Goal: Task Accomplishment & Management: Use online tool/utility

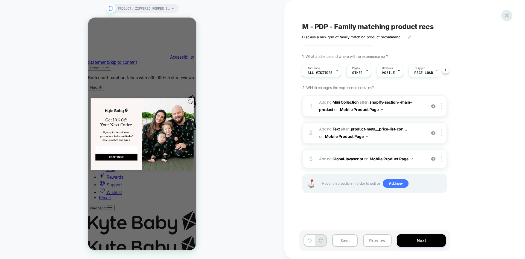
click at [504, 15] on icon at bounding box center [507, 15] width 7 height 7
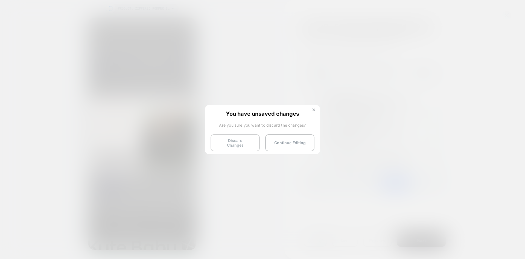
click at [231, 143] on button "Discard Changes" at bounding box center [235, 142] width 49 height 17
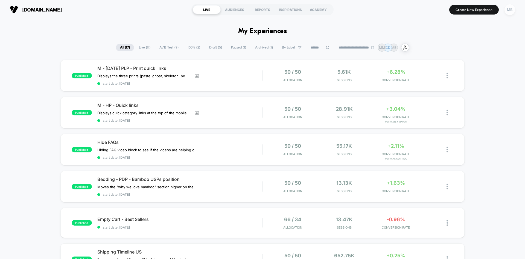
click at [511, 10] on div "MB" at bounding box center [510, 9] width 11 height 11
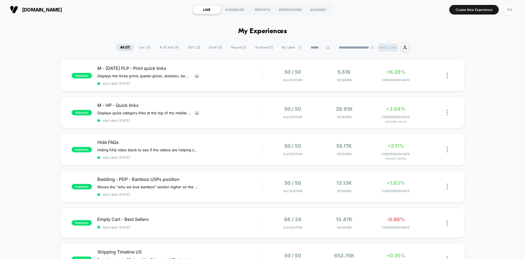
click at [510, 12] on div "MB" at bounding box center [510, 9] width 11 height 11
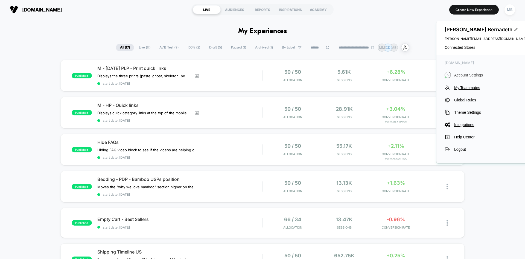
click at [478, 75] on span "Account Settings" at bounding box center [491, 75] width 73 height 4
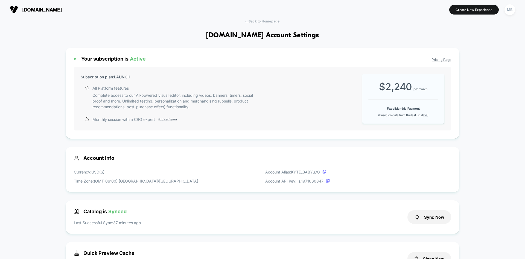
click at [273, 18] on div "kytebaby.com Create New Experience MB" at bounding box center [262, 9] width 525 height 19
click at [270, 22] on span "< Back to Homepage" at bounding box center [262, 21] width 34 height 4
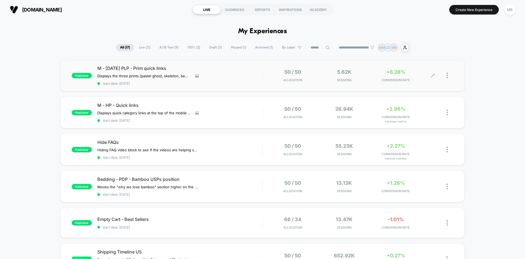
click at [350, 81] on span "Sessions" at bounding box center [344, 80] width 49 height 4
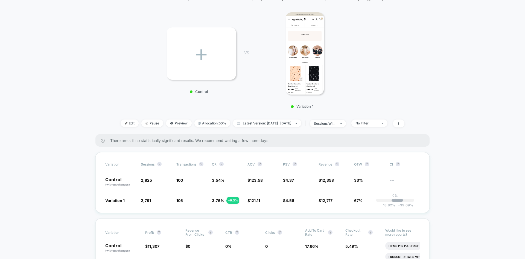
scroll to position [82, 0]
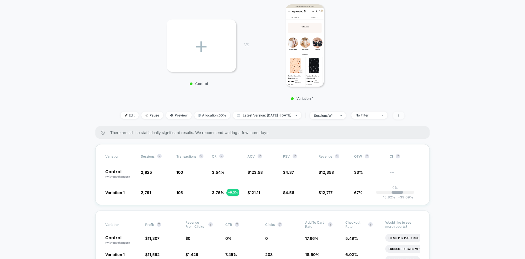
click at [399, 117] on icon at bounding box center [399, 115] width 1 height 3
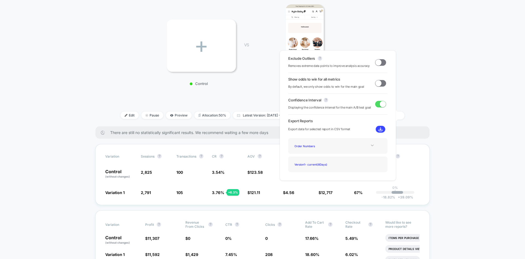
click at [371, 146] on icon at bounding box center [372, 146] width 3 height 2
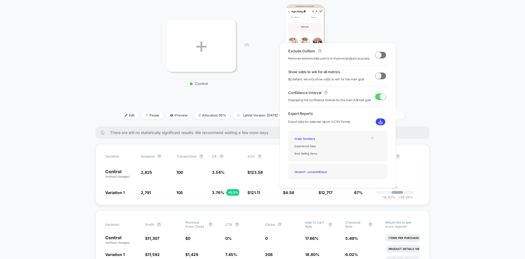
click at [379, 123] on img at bounding box center [381, 122] width 4 height 4
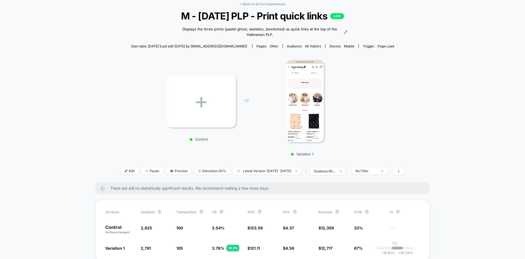
scroll to position [0, 0]
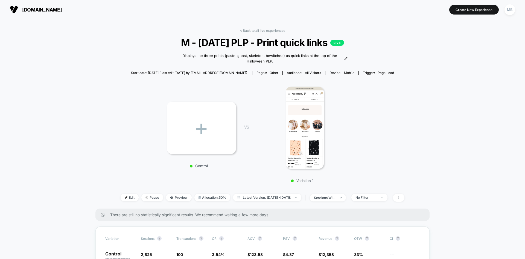
click at [262, 30] on link "< Back to all live experiences" at bounding box center [262, 30] width 45 height 4
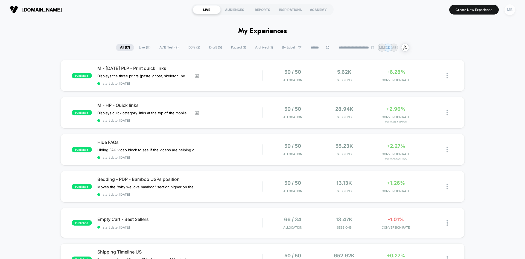
click at [510, 9] on div "MB" at bounding box center [510, 9] width 11 height 11
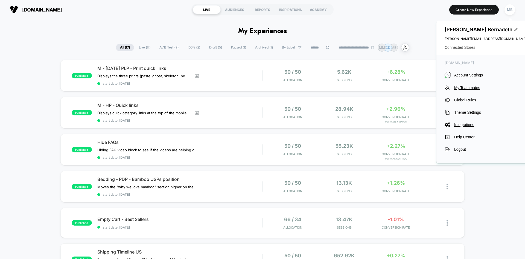
click at [464, 48] on span "Connected Stores" at bounding box center [486, 47] width 82 height 4
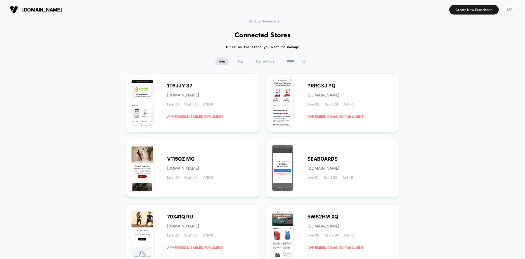
click at [298, 65] on input at bounding box center [296, 61] width 27 height 8
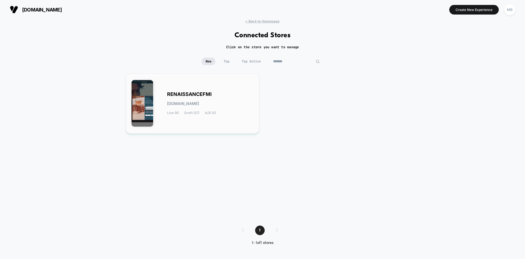
type input "*******"
click at [227, 119] on div "RENAISSANCEFMI renaissancefmi.myshopify.com Live (8) Draft (27) A/B (0)" at bounding box center [193, 103] width 122 height 49
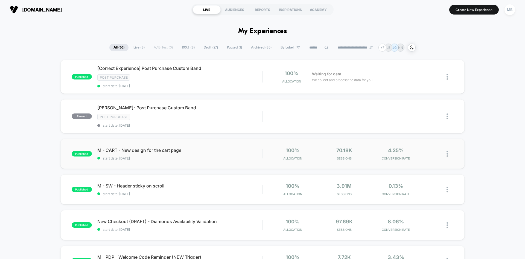
click at [327, 160] on div "published M - CART - New design for the cart page start date: 12/13/2024 100% A…" at bounding box center [262, 153] width 405 height 30
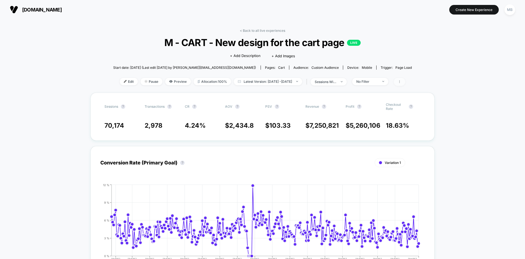
click at [402, 82] on icon at bounding box center [399, 81] width 3 height 3
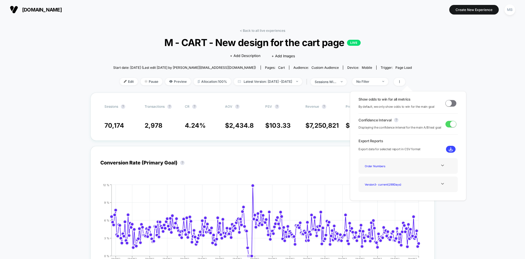
click at [447, 148] on button at bounding box center [451, 149] width 10 height 7
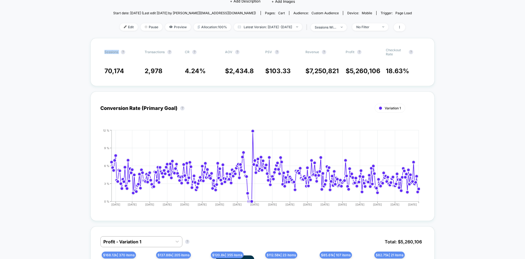
scroll to position [55, 0]
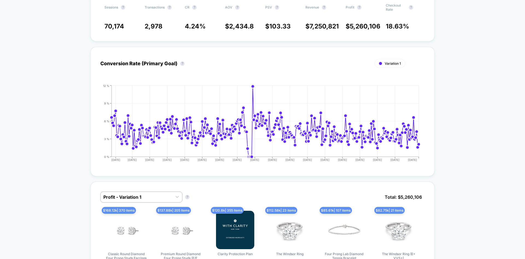
scroll to position [109, 0]
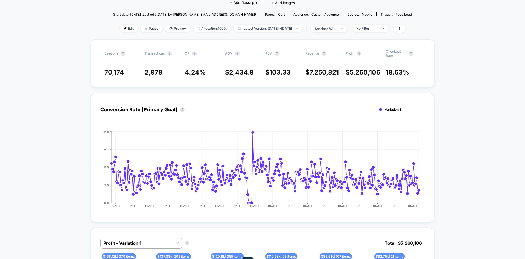
scroll to position [0, 0]
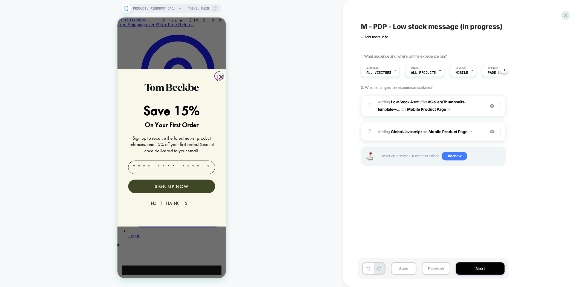
click at [219, 75] on icon "Close dialog" at bounding box center [221, 77] width 4 height 4
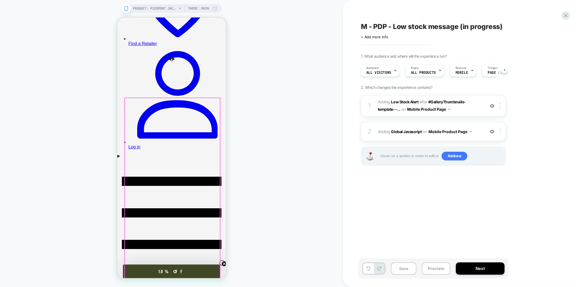
scroll to position [91, 0]
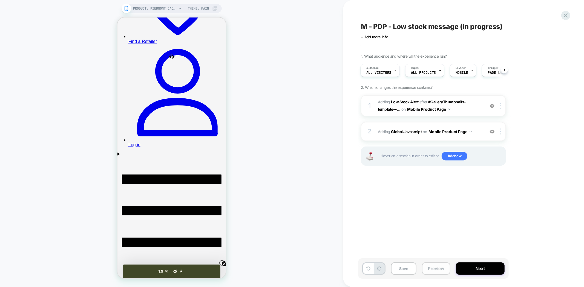
click at [443, 270] on button "Preview" at bounding box center [436, 269] width 28 height 12
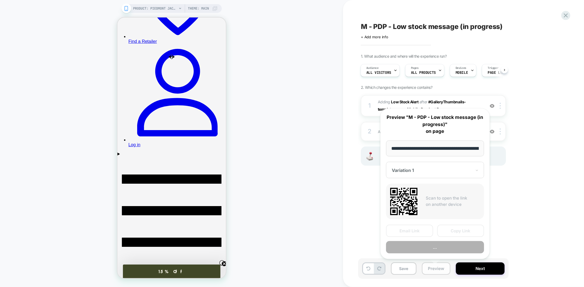
scroll to position [0, 64]
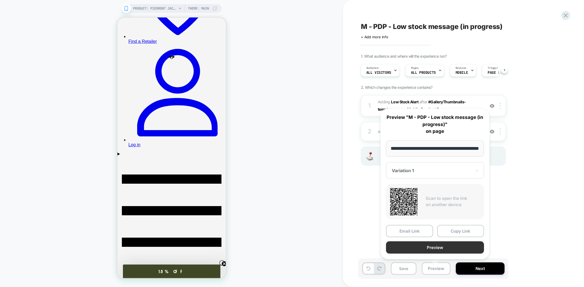
click at [447, 246] on button "Preview" at bounding box center [435, 248] width 98 height 12
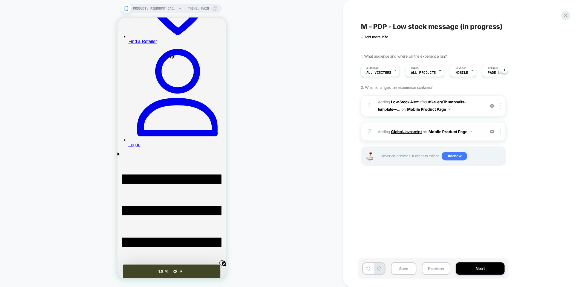
click at [400, 129] on b "Global Javascript" at bounding box center [406, 131] width 31 height 5
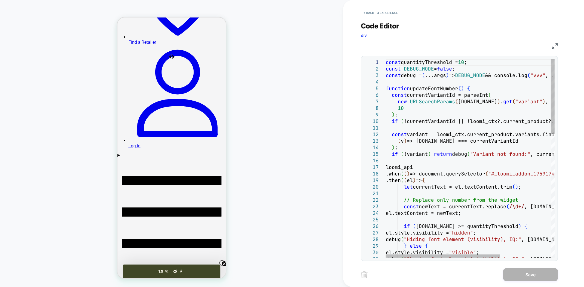
type textarea "**********"
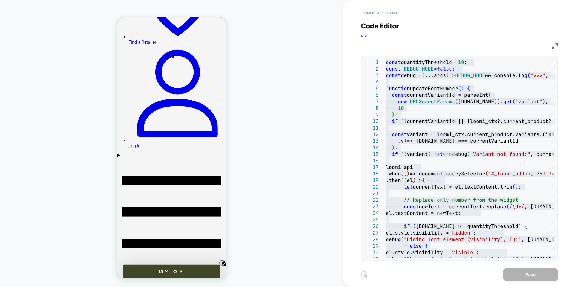
click at [382, 10] on button "< Back to experience" at bounding box center [381, 12] width 40 height 9
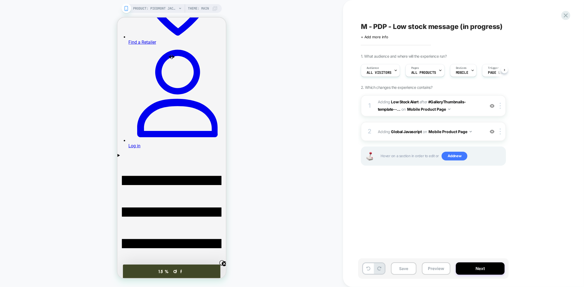
scroll to position [0, 0]
click at [410, 130] on b "Global Javascript" at bounding box center [406, 131] width 31 height 5
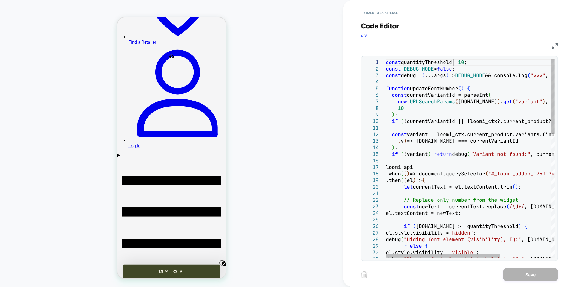
scroll to position [0, 0]
drag, startPoint x: 454, startPoint y: 61, endPoint x: 404, endPoint y: 61, distance: 49.8
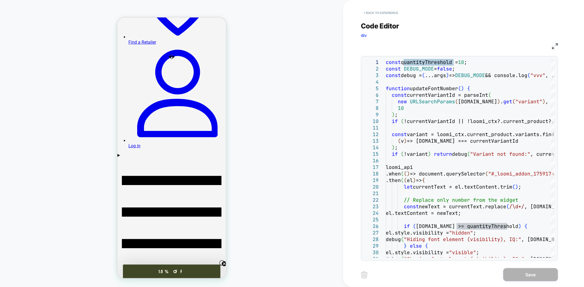
click at [387, 13] on button "< Back to experience" at bounding box center [381, 12] width 40 height 9
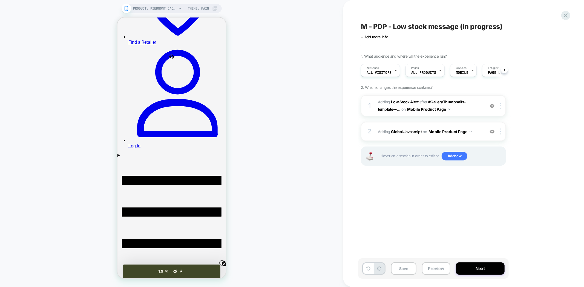
scroll to position [0, 0]
click at [430, 270] on button "Preview" at bounding box center [436, 269] width 28 height 12
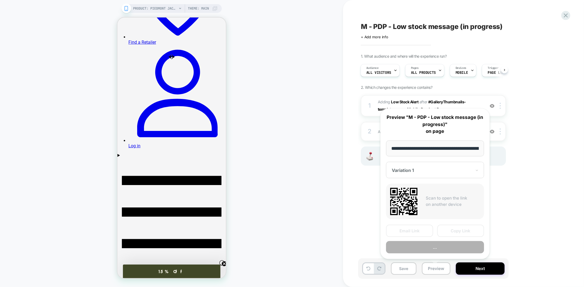
scroll to position [0, 64]
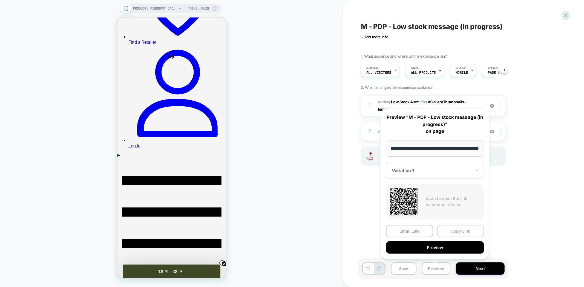
click at [460, 227] on button "Copy Link" at bounding box center [460, 231] width 47 height 12
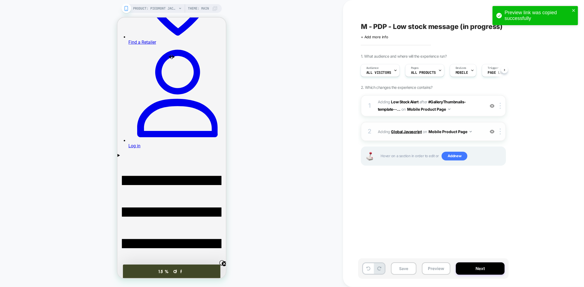
click at [406, 131] on b "Global Javascript" at bounding box center [406, 131] width 31 height 5
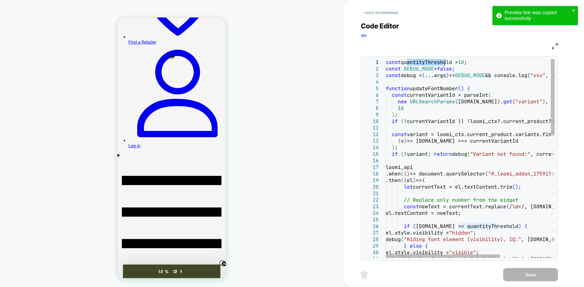
drag, startPoint x: 407, startPoint y: 62, endPoint x: 445, endPoint y: 63, distance: 38.1
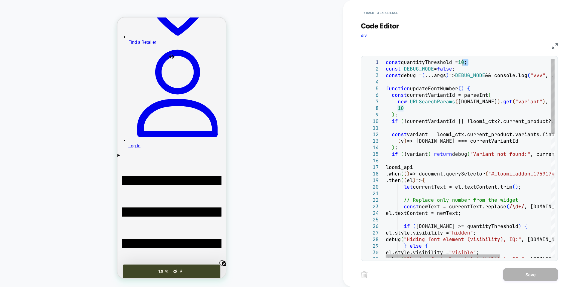
drag, startPoint x: 469, startPoint y: 62, endPoint x: 463, endPoint y: 63, distance: 6.7
drag, startPoint x: 467, startPoint y: 62, endPoint x: 463, endPoint y: 63, distance: 4.5
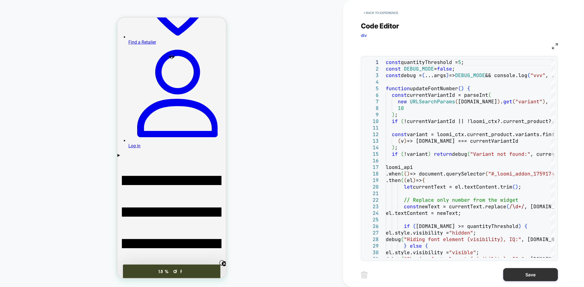
type textarea "**********"
click at [545, 275] on button "Save" at bounding box center [530, 274] width 55 height 13
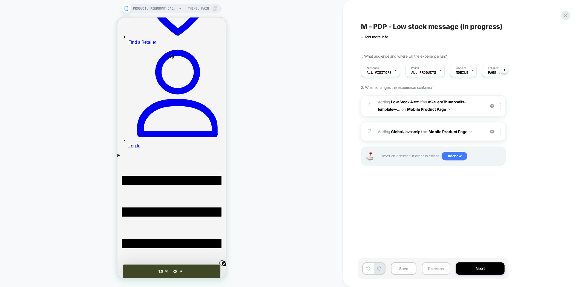
scroll to position [0, 0]
click at [437, 269] on button "Preview" at bounding box center [436, 269] width 28 height 12
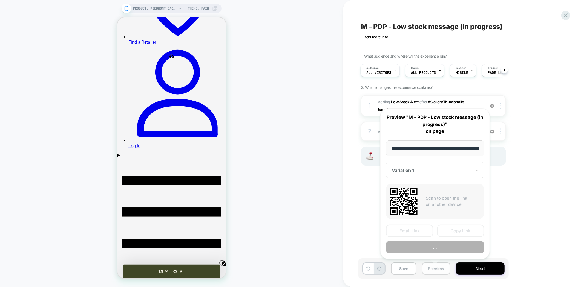
scroll to position [0, 64]
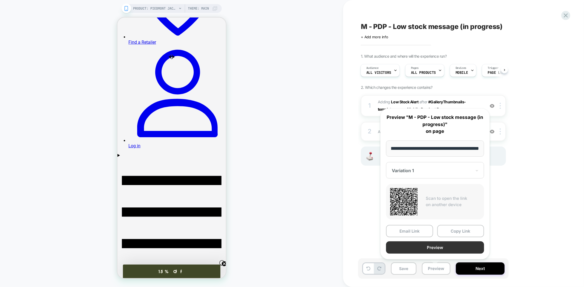
click at [450, 246] on button "Preview" at bounding box center [435, 248] width 98 height 12
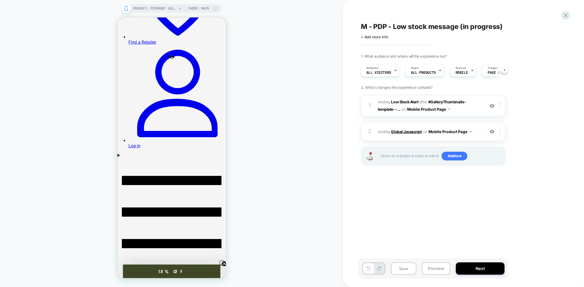
click at [399, 129] on b "Global Javascript" at bounding box center [406, 131] width 31 height 5
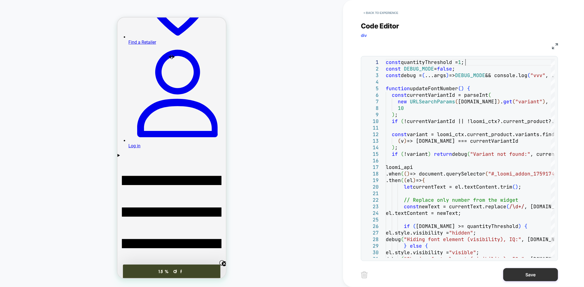
type textarea "**********"
click at [524, 277] on button "Save" at bounding box center [530, 274] width 55 height 13
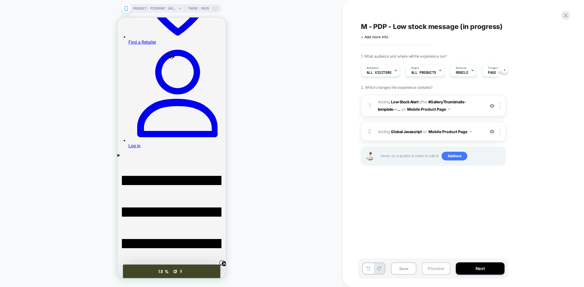
scroll to position [0, 0]
click at [440, 268] on button "Preview" at bounding box center [436, 269] width 28 height 12
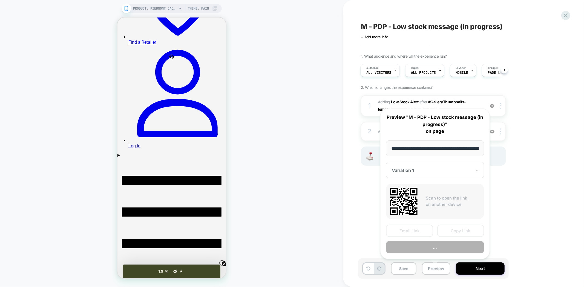
scroll to position [0, 64]
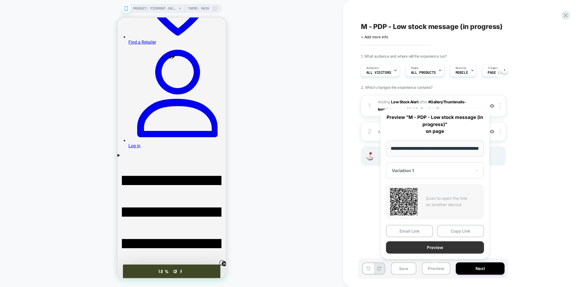
click at [443, 247] on button "Preview" at bounding box center [435, 248] width 98 height 12
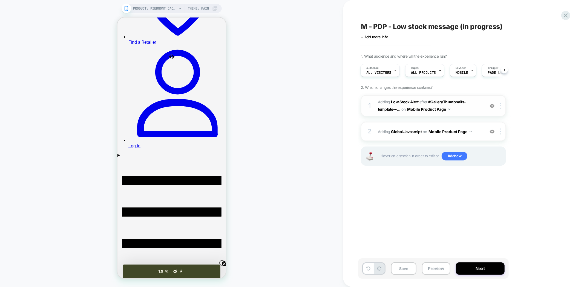
click at [403, 99] on span "#_loomi_addon_1759174887497 Adding Low Stock Alert AFTER #GalleryThumbnails-tem…" at bounding box center [430, 106] width 104 height 15
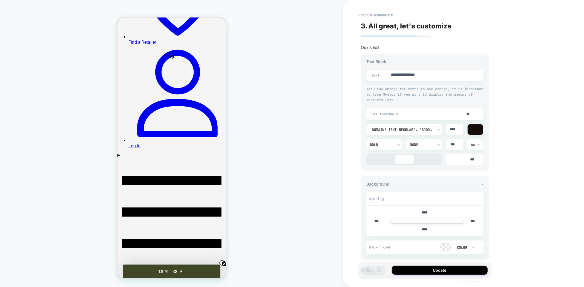
scroll to position [43, 0]
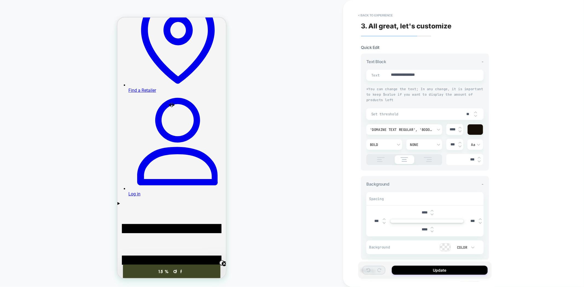
type textarea "*"
click at [425, 114] on span "Set threshold" at bounding box center [416, 114] width 91 height 5
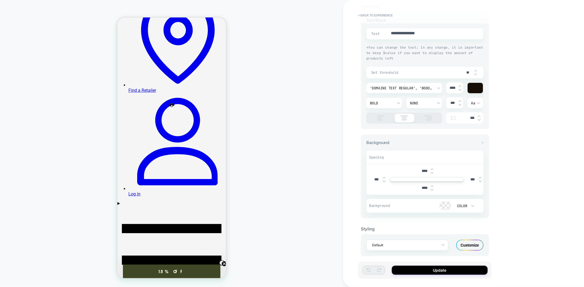
scroll to position [45, 0]
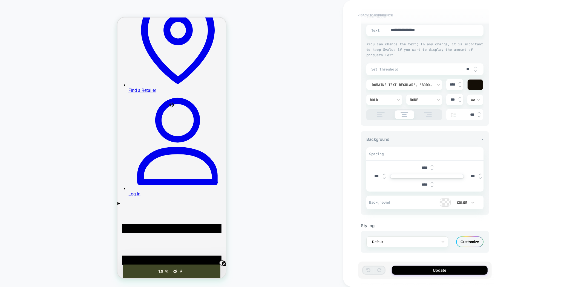
click at [370, 15] on button "< Back to experience" at bounding box center [375, 15] width 40 height 9
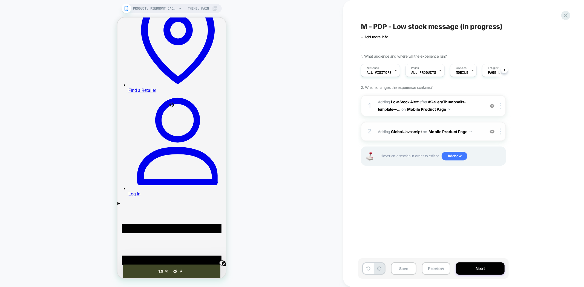
scroll to position [0, 0]
click at [412, 130] on b "Global Javascript" at bounding box center [406, 131] width 31 height 5
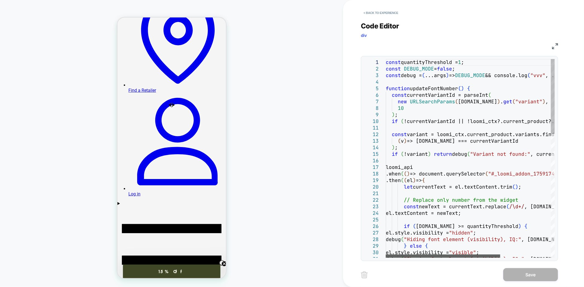
click at [453, 255] on div at bounding box center [443, 256] width 114 height 3
